Goal: Transaction & Acquisition: Subscribe to service/newsletter

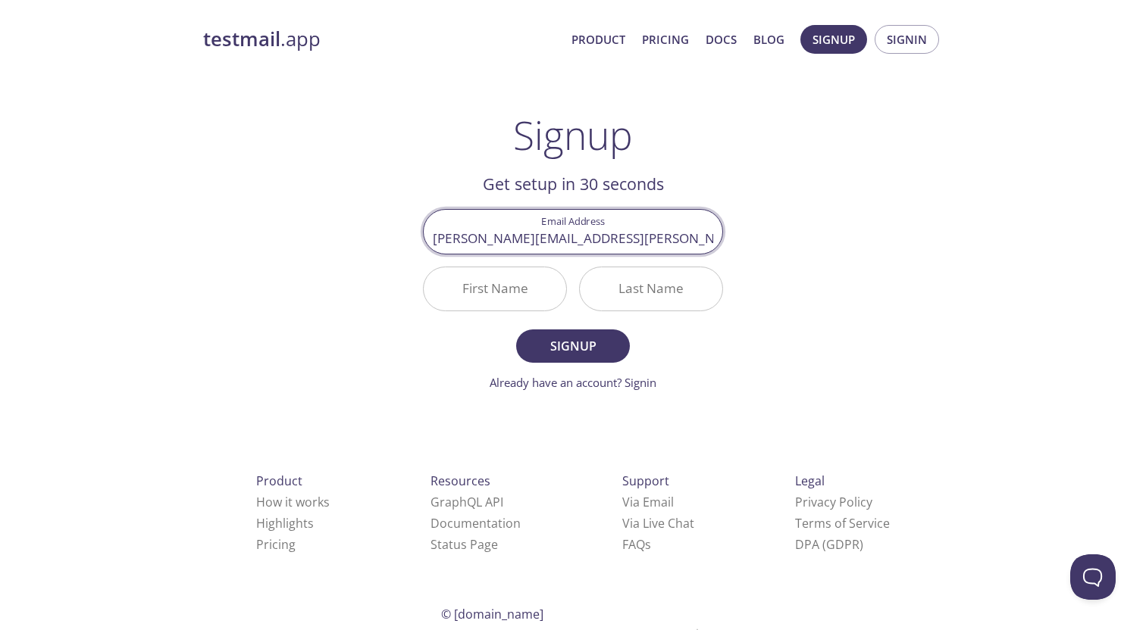
click at [506, 295] on input "First Name" at bounding box center [495, 288] width 142 height 43
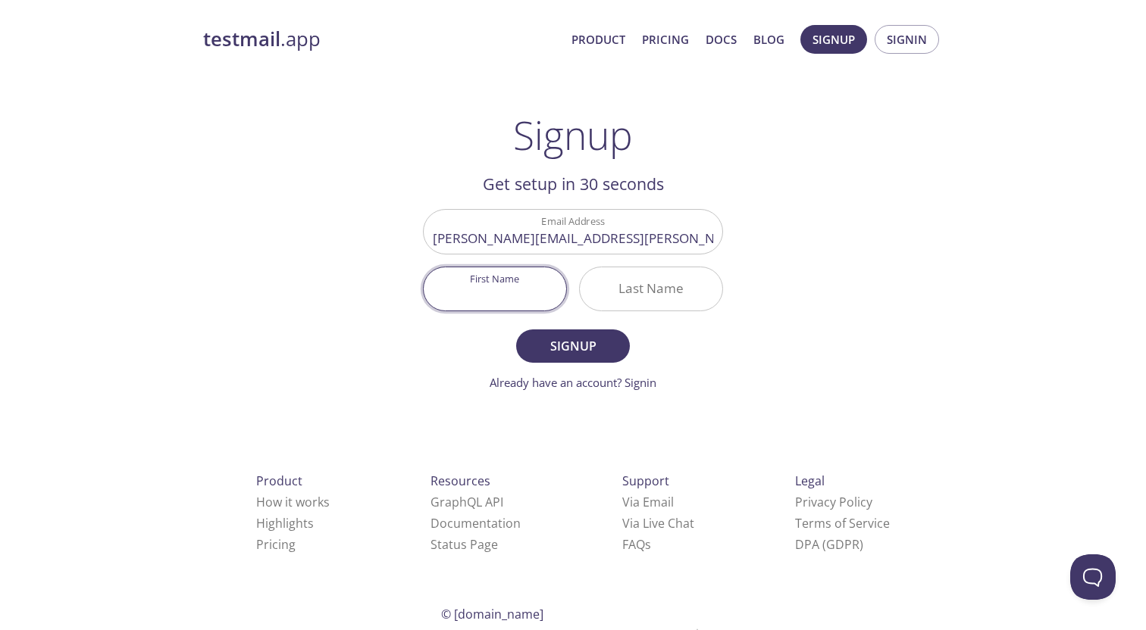
type input "[PERSON_NAME]"
type input "[EMAIL_ADDRESS][PERSON_NAME][DOMAIN_NAME]"
click at [566, 289] on nordpass-icon at bounding box center [566, 289] width 0 height 0
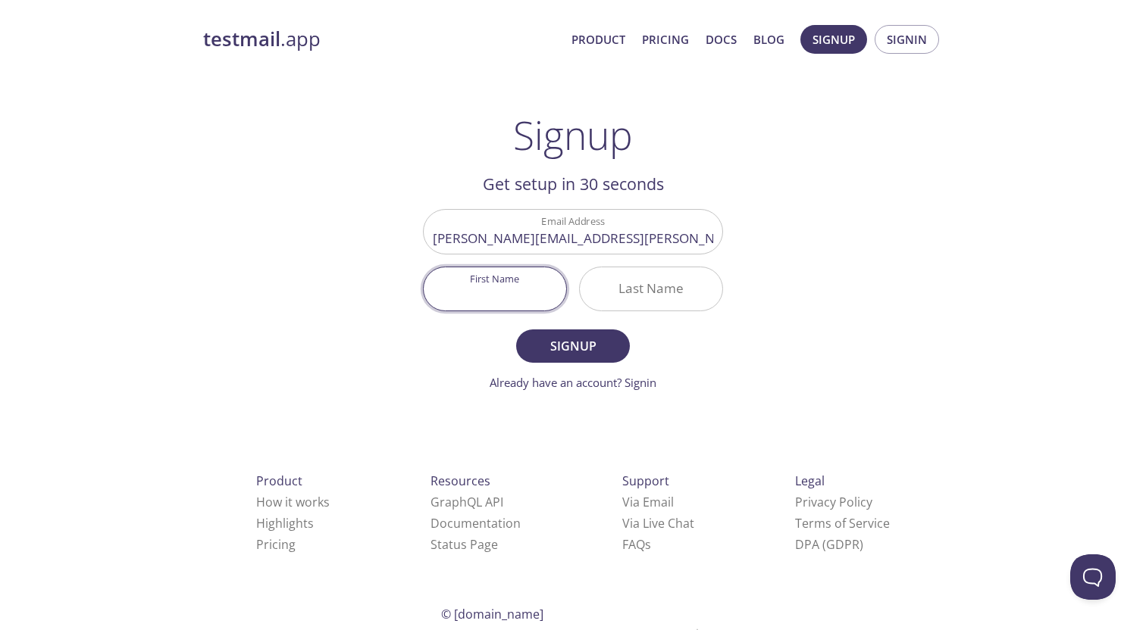
click at [477, 282] on input "First Name" at bounding box center [495, 288] width 142 height 43
type input "[PERSON_NAME]"
click at [617, 297] on input "Last Name" at bounding box center [651, 288] width 142 height 43
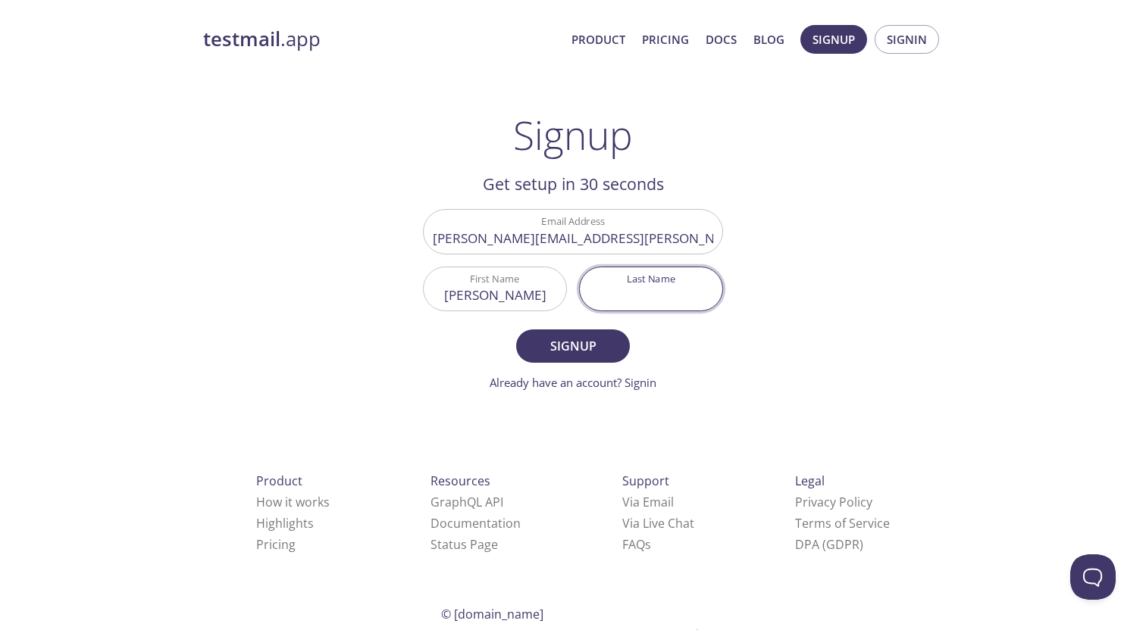
click at [653, 300] on input "Last Name" at bounding box center [651, 288] width 142 height 43
type input "[PERSON_NAME]"
click at [942, 342] on div "testmail .app Product Pricing Docs Blog Signup Signin Signup Get setup in 30 se…" at bounding box center [573, 363] width 776 height 696
click at [589, 342] on span "Signup" at bounding box center [573, 346] width 80 height 21
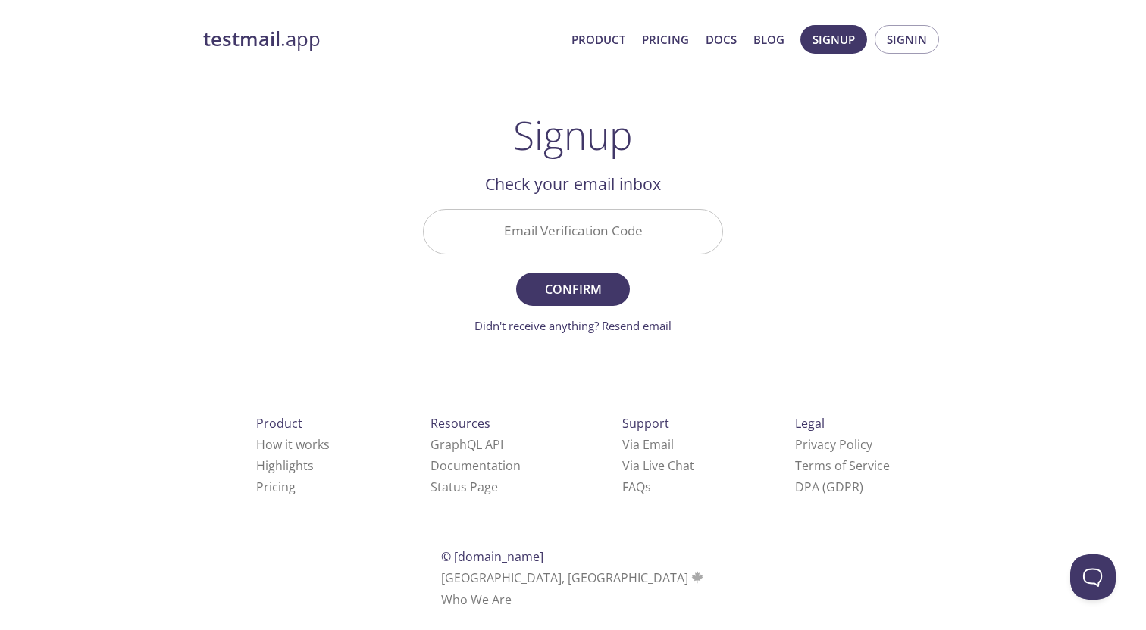
click at [539, 224] on input "Email Verification Code" at bounding box center [573, 231] width 299 height 43
paste input "PEJLGE5"
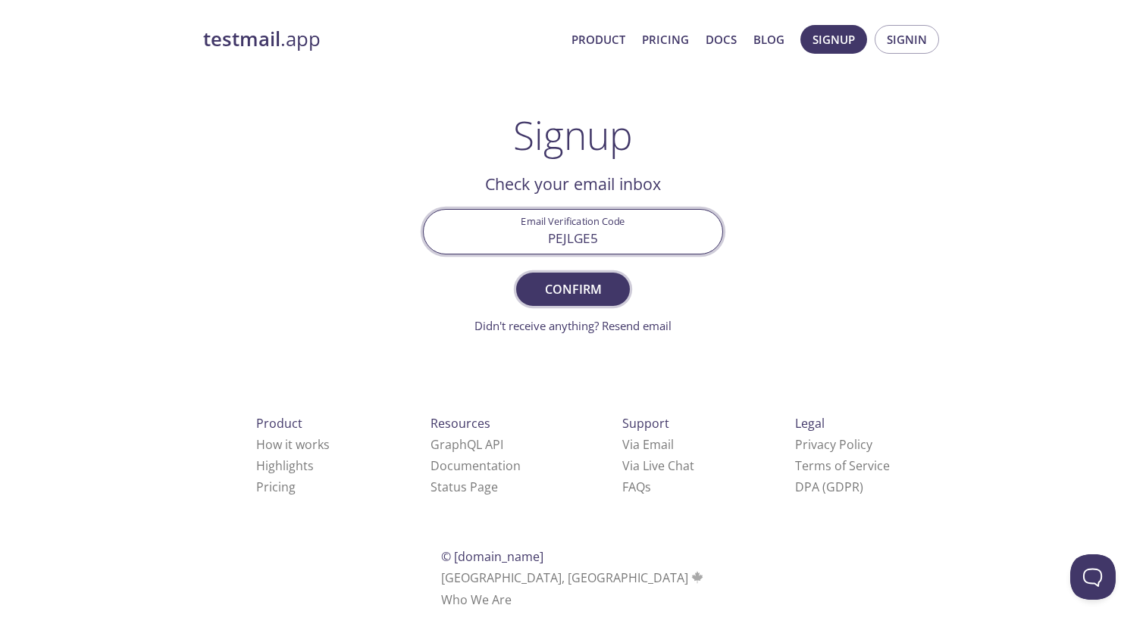
type input "PEJLGE5"
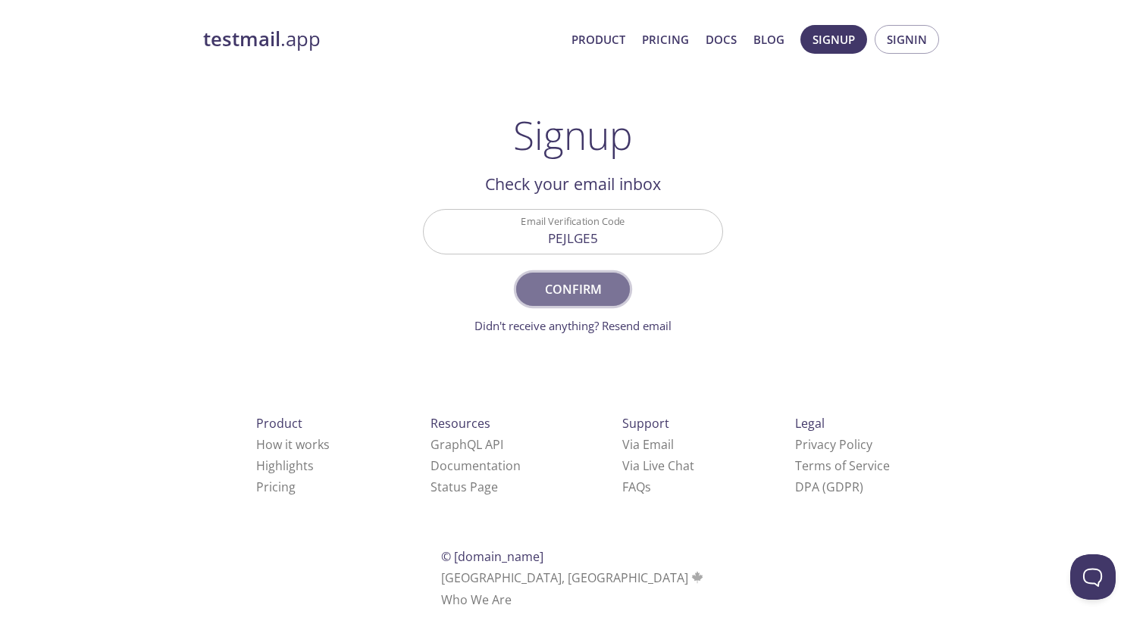
click at [577, 295] on span "Confirm" at bounding box center [573, 289] width 80 height 21
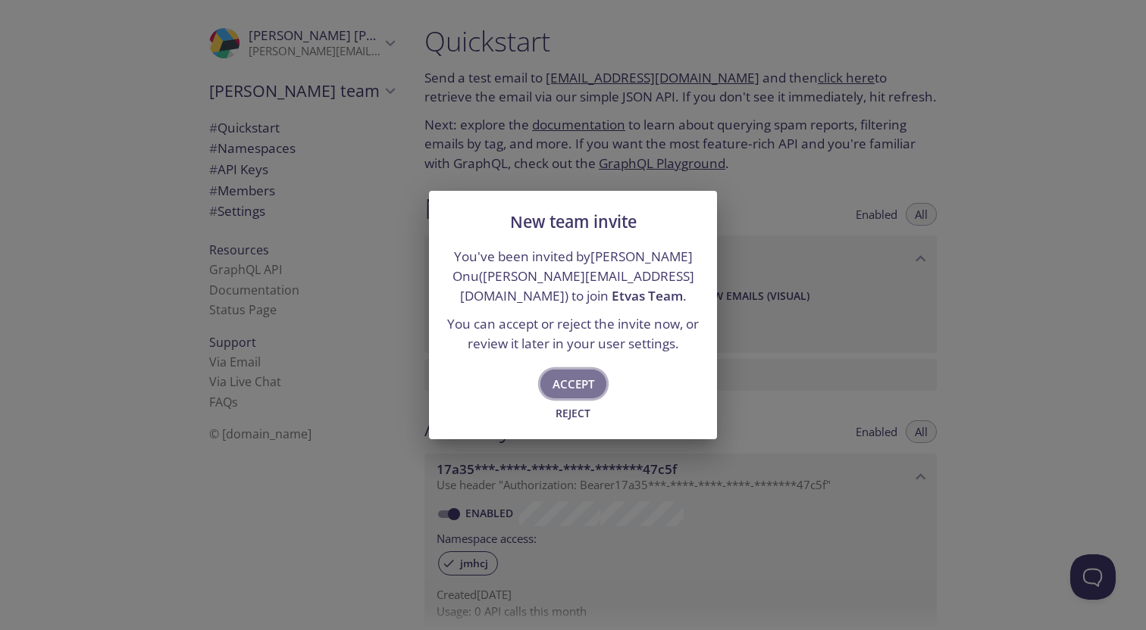
click at [570, 379] on span "Accept" at bounding box center [573, 384] width 42 height 20
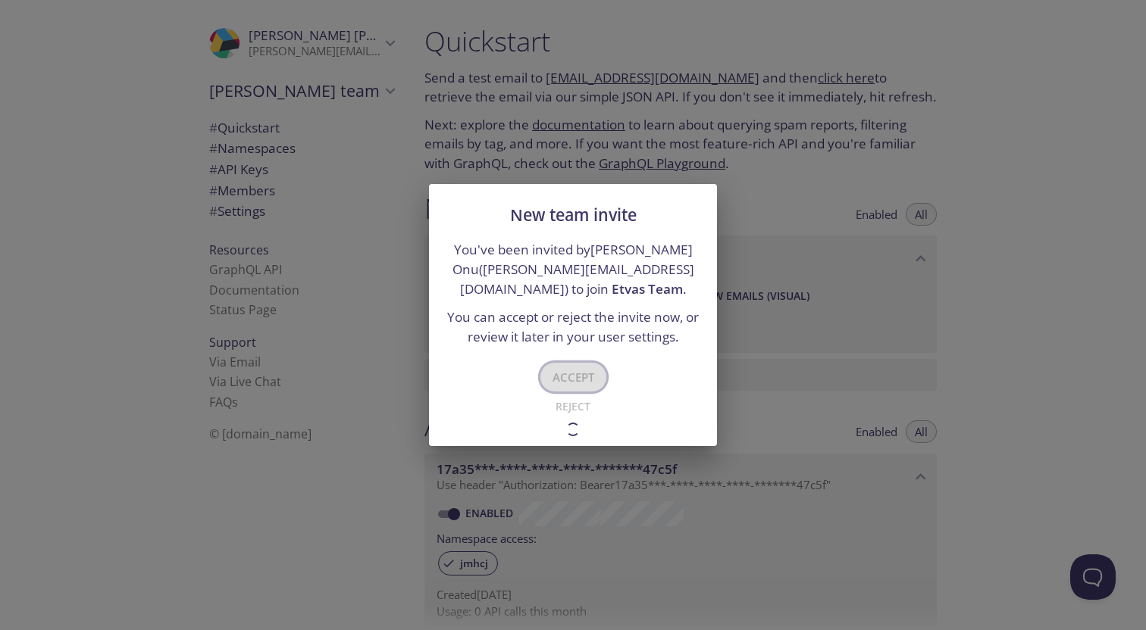
type input "Etvas Team"
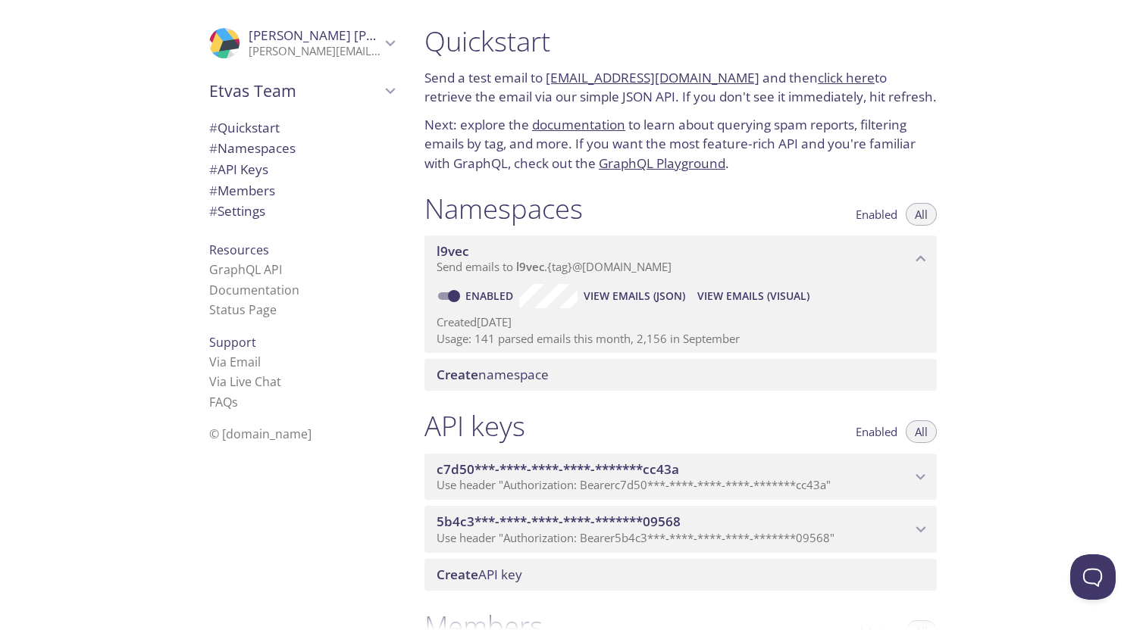
click at [384, 50] on icon "Bogdan Balan" at bounding box center [390, 43] width 20 height 20
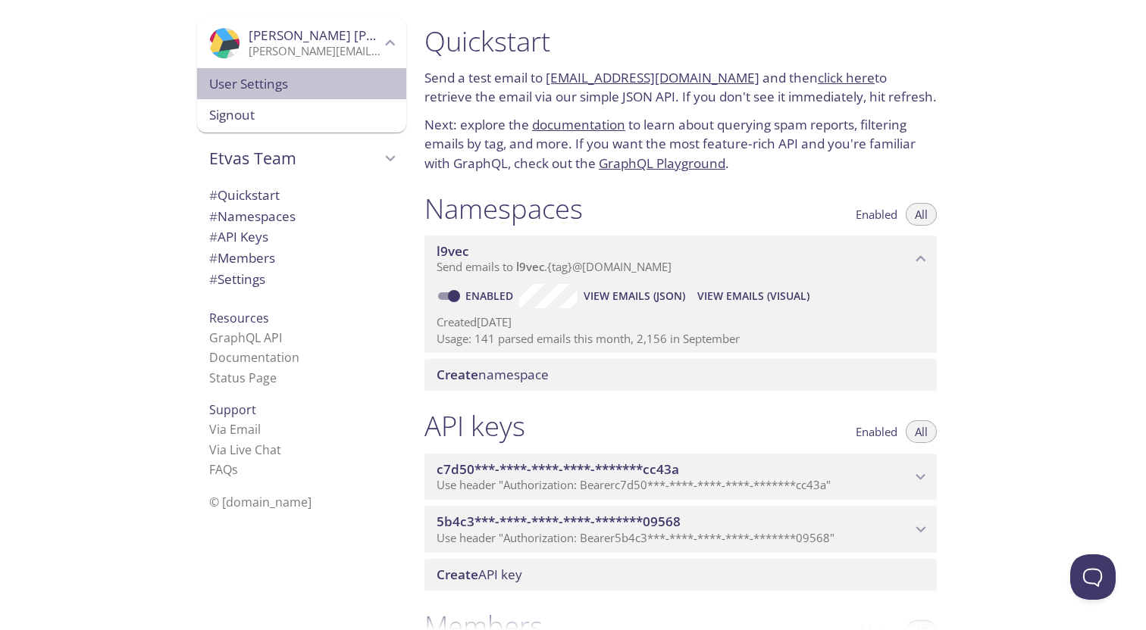
click at [247, 83] on span "User Settings" at bounding box center [301, 84] width 185 height 20
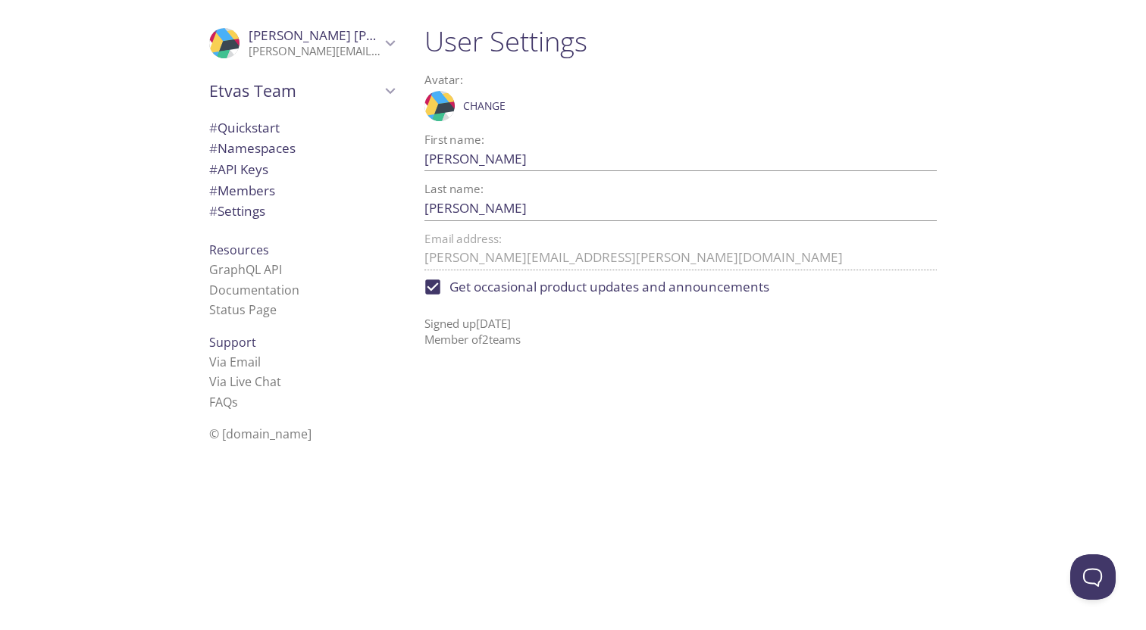
click at [301, 48] on p "[PERSON_NAME][EMAIL_ADDRESS][PERSON_NAME][DOMAIN_NAME]" at bounding box center [315, 51] width 132 height 15
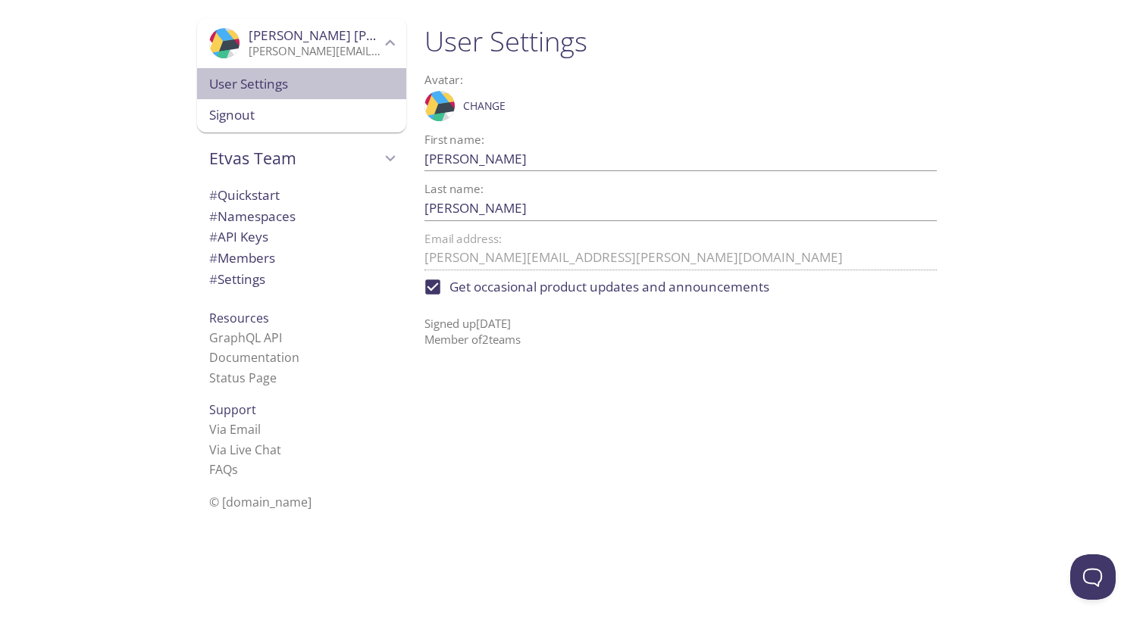
click at [296, 81] on span "User Settings" at bounding box center [301, 84] width 185 height 20
